Goal: Task Accomplishment & Management: Manage account settings

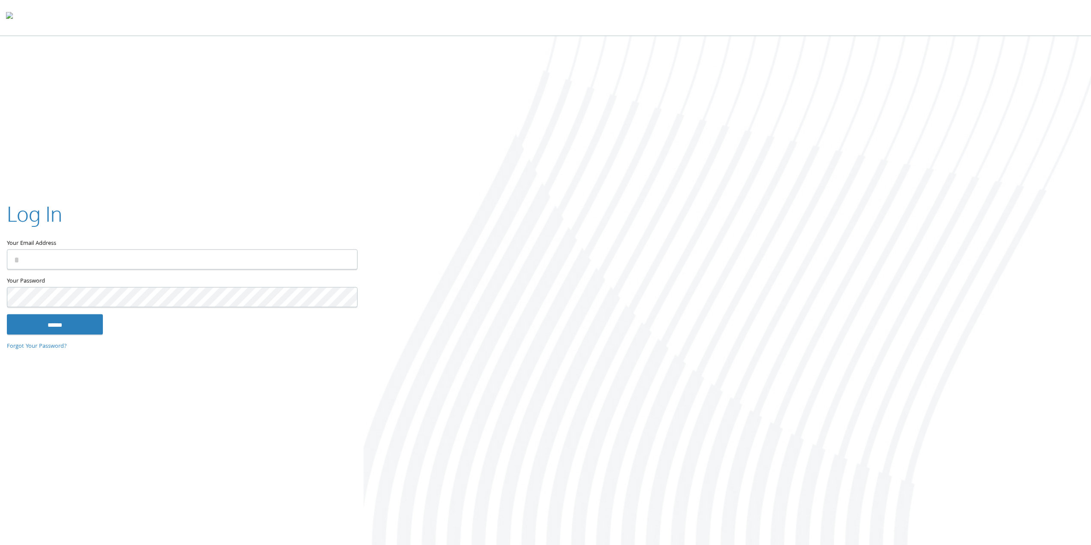
type input "**********"
click at [97, 329] on input "******" at bounding box center [55, 324] width 96 height 21
type input "**********"
click at [93, 330] on input "******" at bounding box center [55, 324] width 96 height 21
